Goal: Ask a question

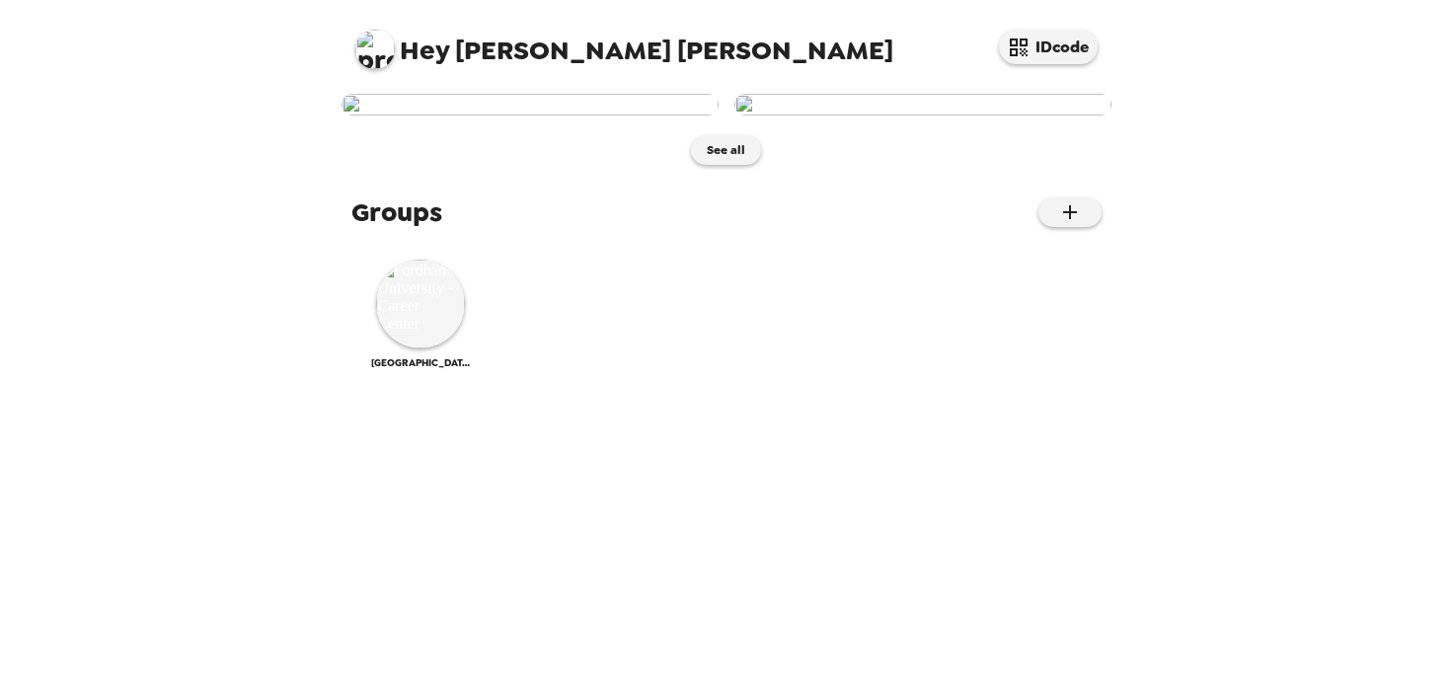
click at [375, 46] on img at bounding box center [374, 49] width 39 height 39
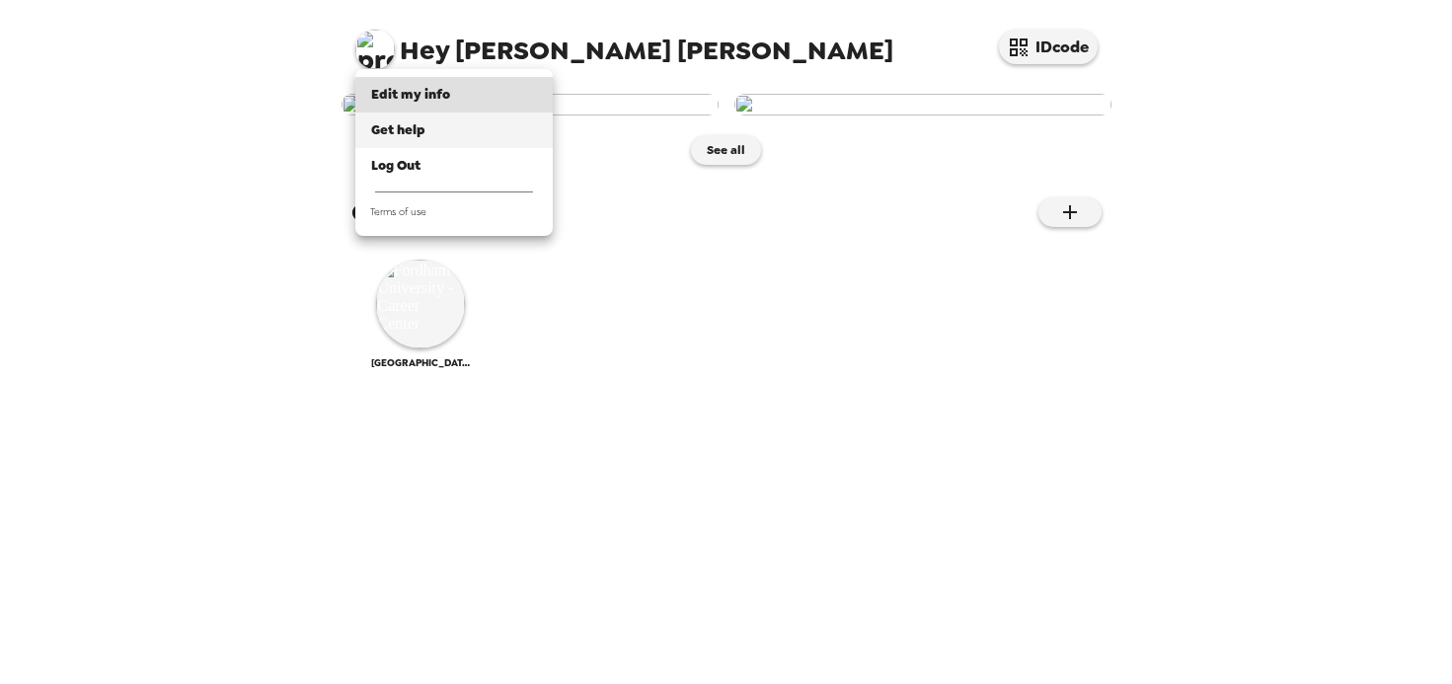
click at [409, 132] on span "Get help" at bounding box center [398, 129] width 54 height 17
